Goal: Information Seeking & Learning: Learn about a topic

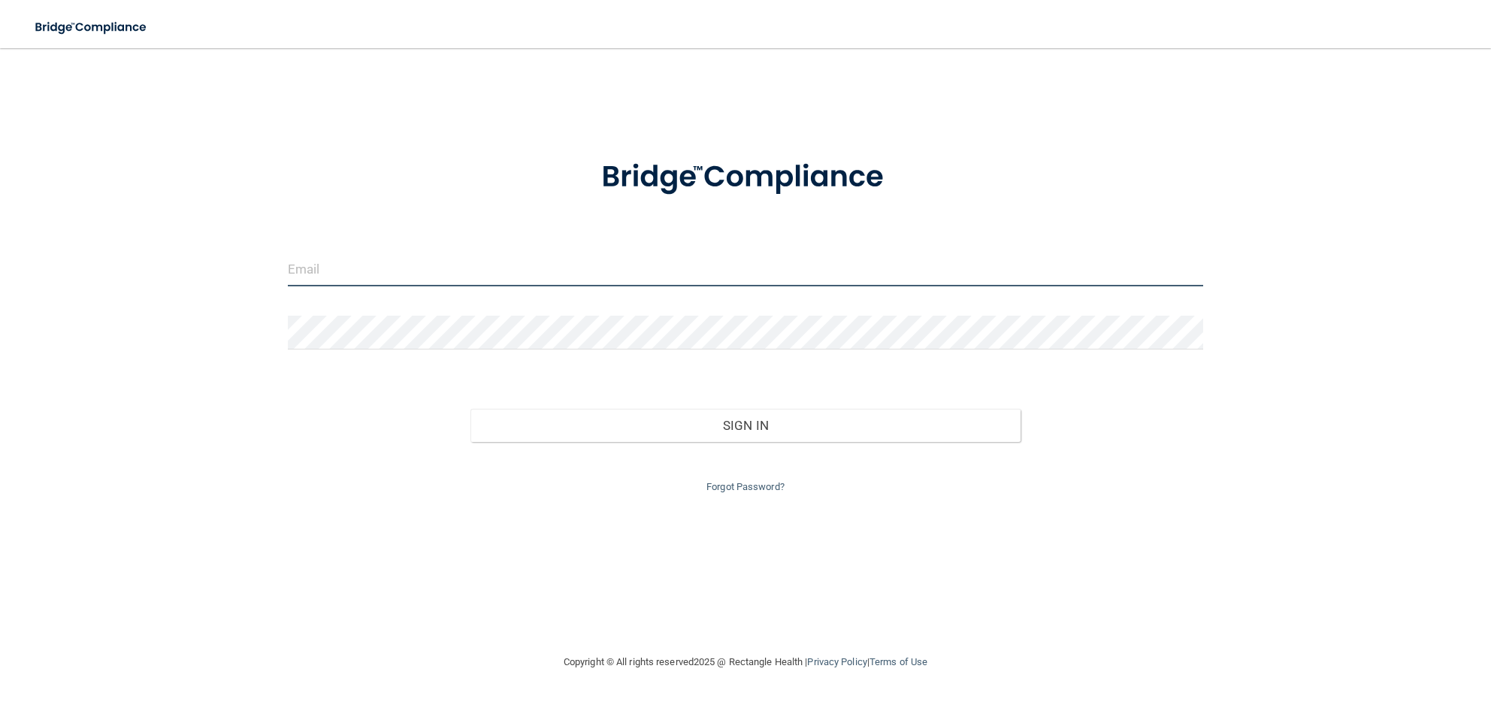
click at [316, 269] on input "email" at bounding box center [746, 270] width 916 height 34
type input "[EMAIL_ADDRESS][DOMAIN_NAME]"
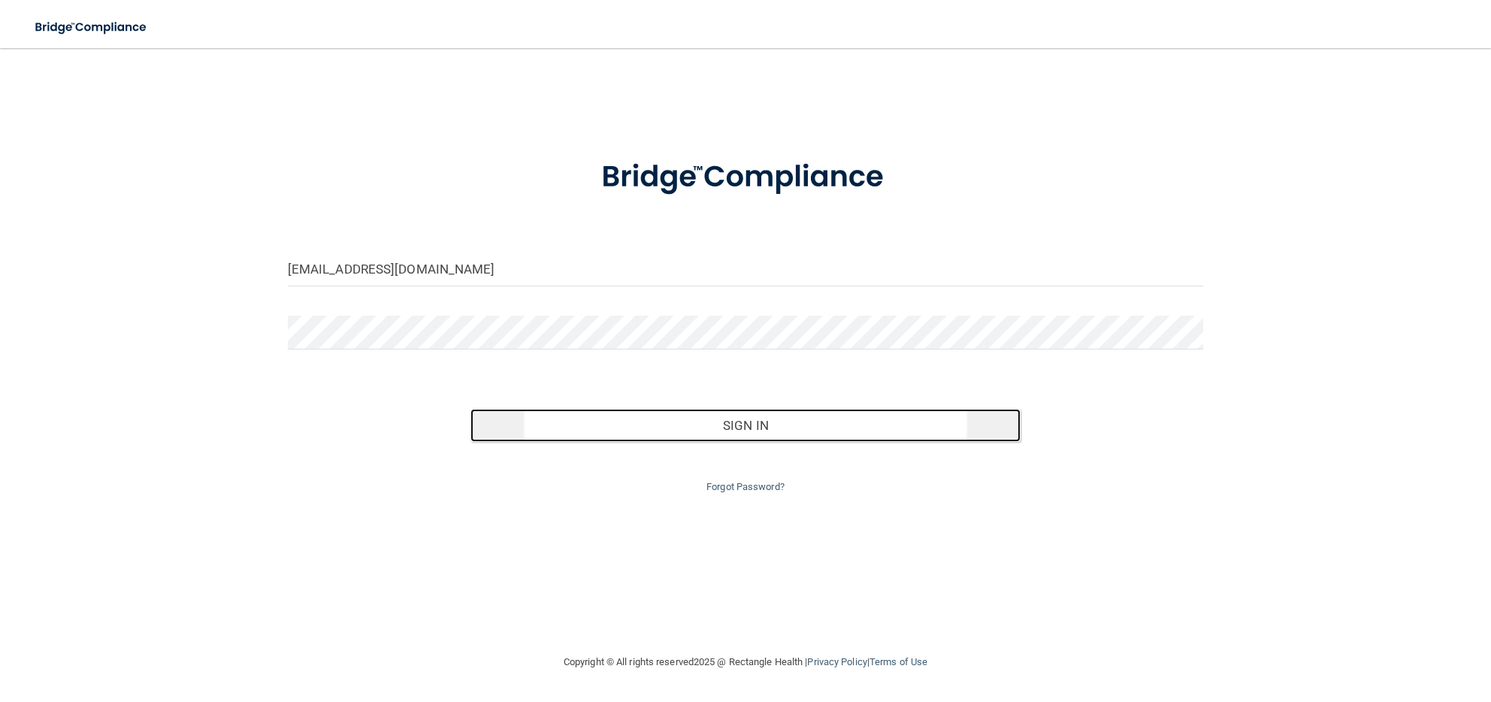
click at [815, 423] on button "Sign In" at bounding box center [744, 425] width 549 height 33
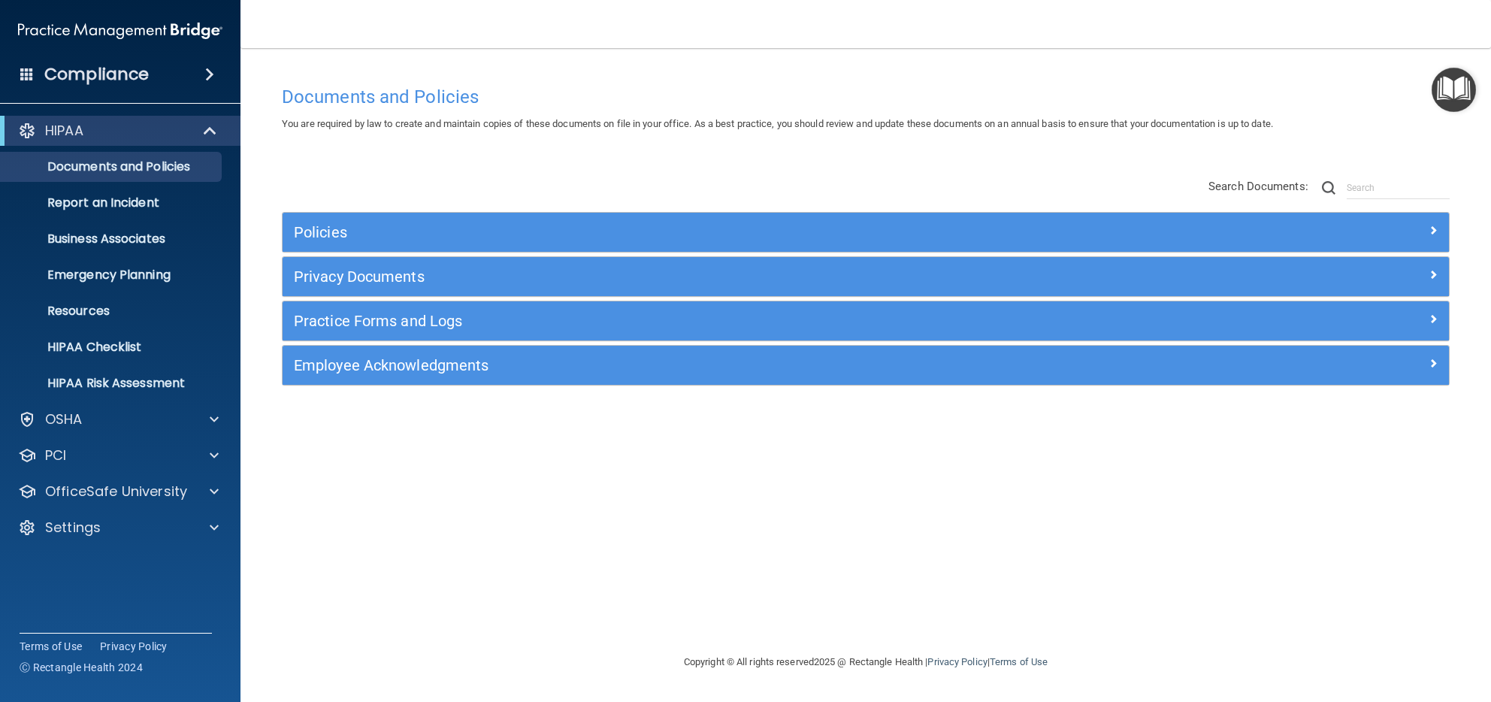
click at [117, 73] on h4 "Compliance" at bounding box center [96, 74] width 104 height 21
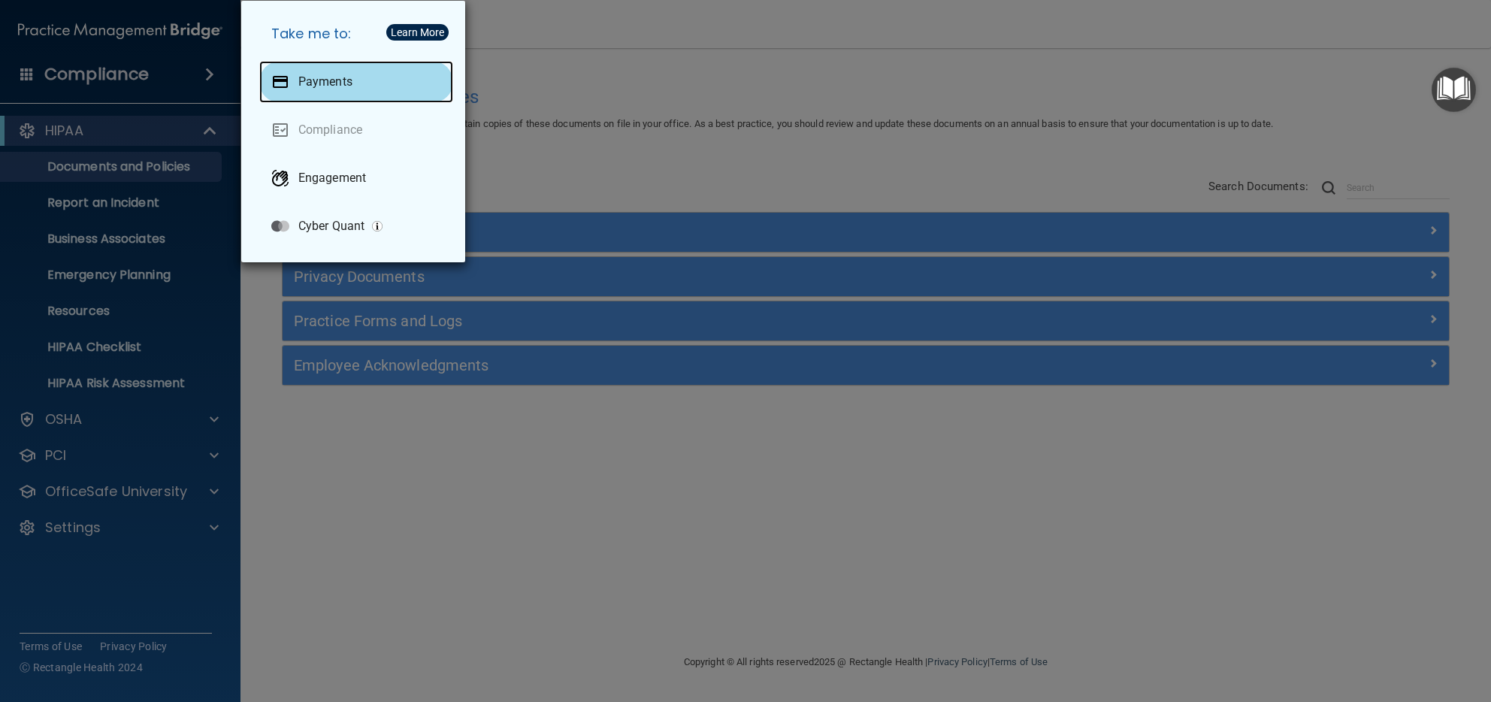
click at [316, 86] on p "Payments" at bounding box center [325, 81] width 54 height 15
click at [637, 468] on div "Take me to: Payments Compliance Engagement Cyber Quant" at bounding box center [745, 351] width 1491 height 702
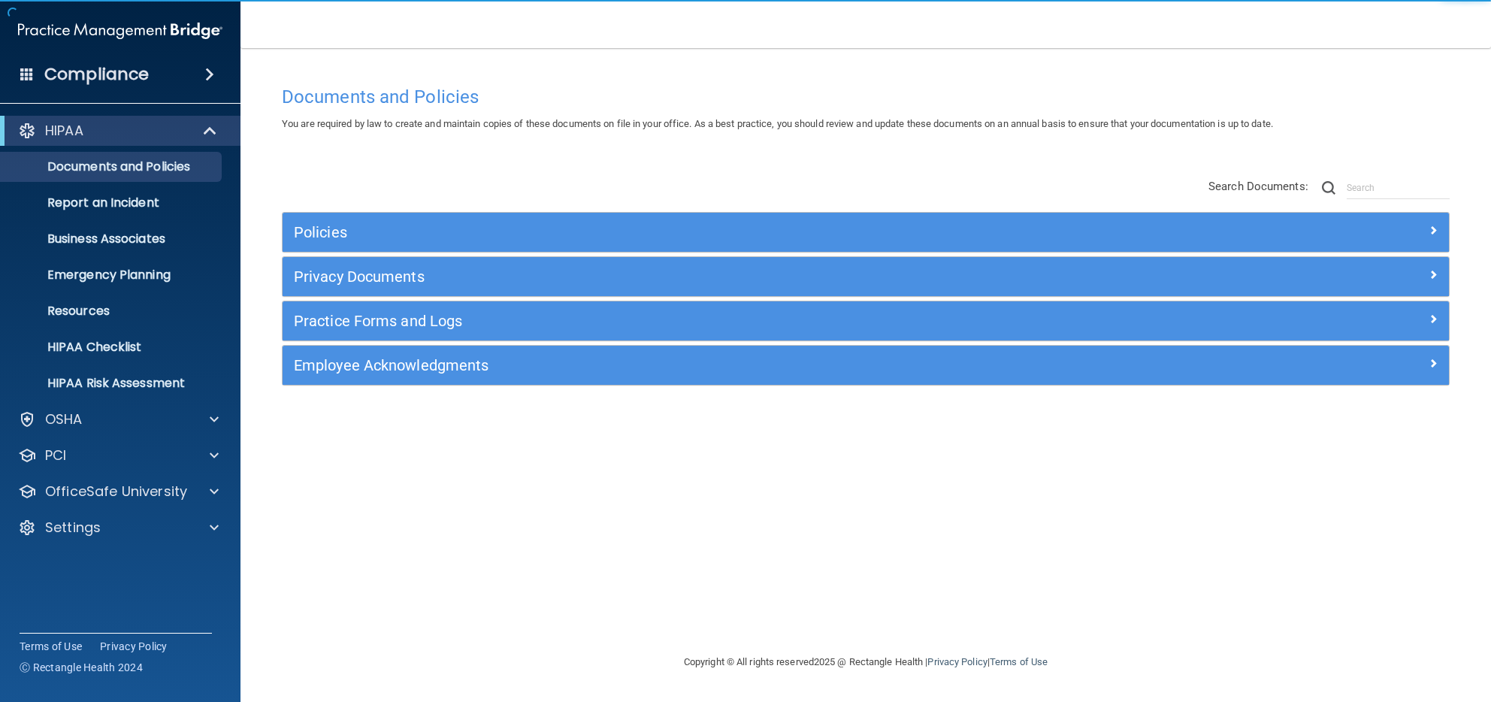
click at [706, 530] on div "Documents and Policies You are required by law to create and maintain copies of…" at bounding box center [866, 365] width 1190 height 575
